Goal: Information Seeking & Learning: Check status

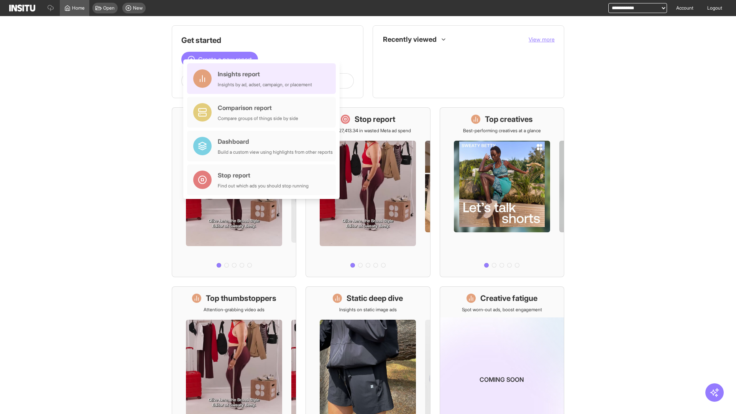
click at [263, 79] on div "Insights report Insights by ad, adset, campaign, or placement" at bounding box center [265, 78] width 94 height 18
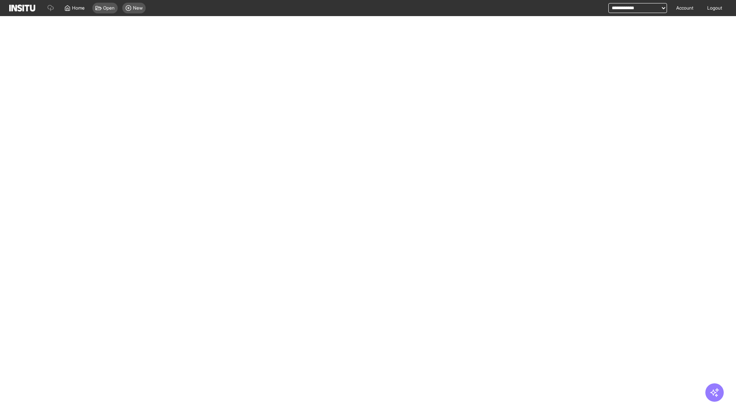
select select "**"
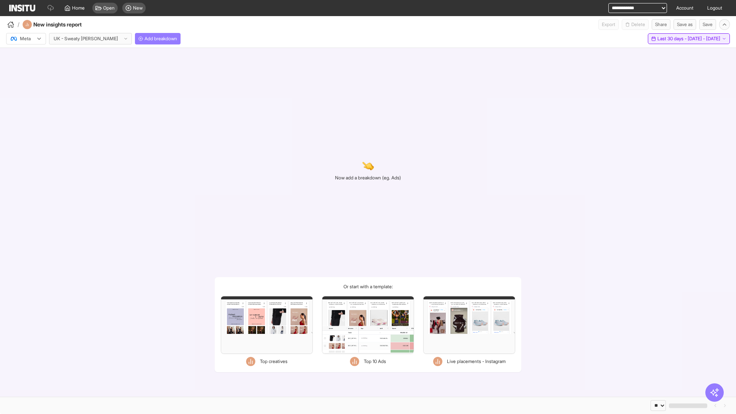
click at [673, 39] on span "Last 30 days - [DATE] - [DATE]" at bounding box center [688, 39] width 63 height 6
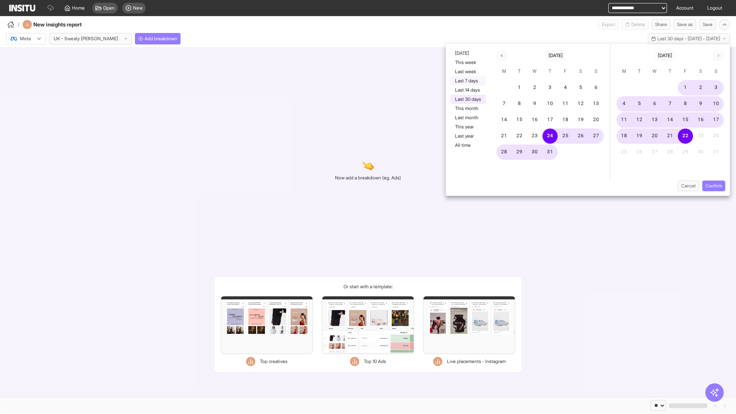
click at [467, 81] on button "Last 7 days" at bounding box center [467, 80] width 35 height 9
